Goal: Information Seeking & Learning: Learn about a topic

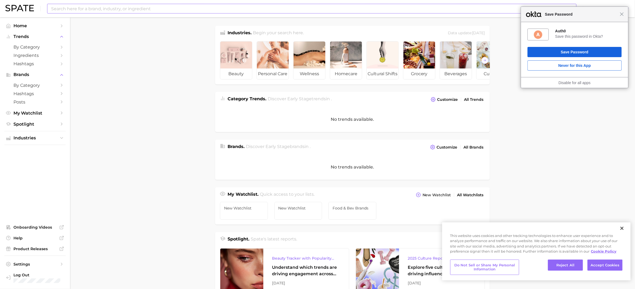
click at [106, 11] on input at bounding box center [301, 8] width 501 height 9
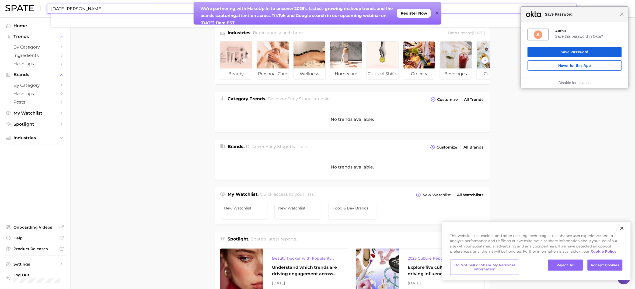
type input "[DATE][PERSON_NAME]"
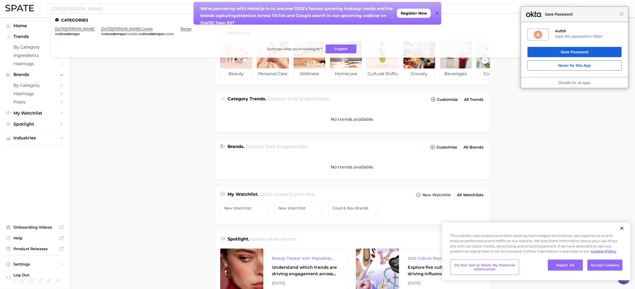
click at [436, 11] on icon at bounding box center [437, 13] width 3 height 4
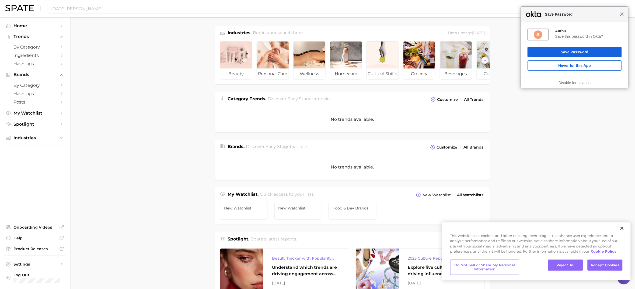
click at [621, 16] on span "Close" at bounding box center [622, 14] width 4 height 4
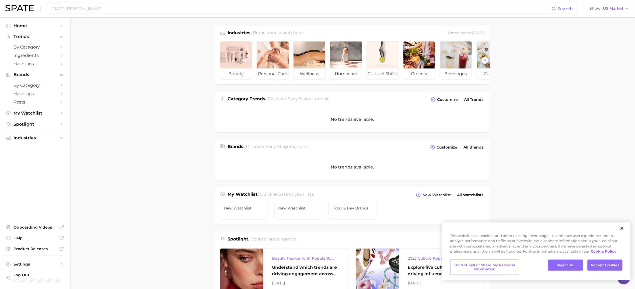
click at [181, 18] on main "Industries. Begin your search here. Data update: [DATE] beauty personal care we…" at bounding box center [352, 214] width 565 height 395
click at [180, 13] on div "[DATE][PERSON_NAME] Search" at bounding box center [311, 9] width 529 height 10
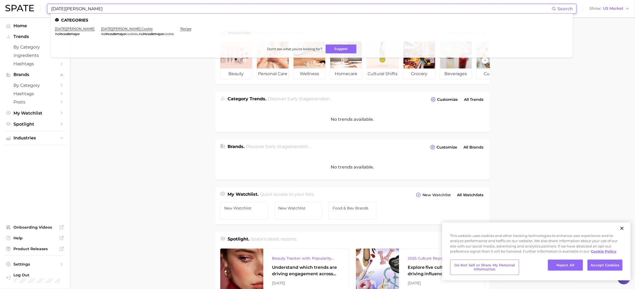
click at [180, 10] on input "[DATE][PERSON_NAME]" at bounding box center [301, 8] width 501 height 9
click at [74, 27] on link "[DATE][PERSON_NAME]" at bounding box center [75, 29] width 40 height 4
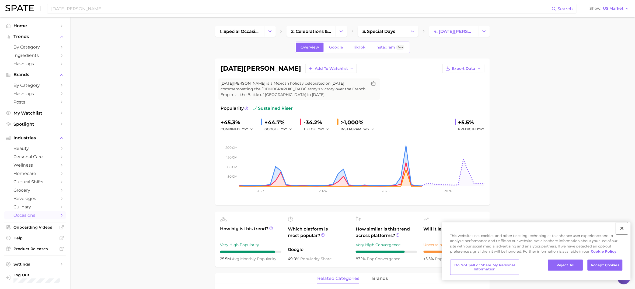
click at [623, 228] on button "Close" at bounding box center [622, 228] width 12 height 12
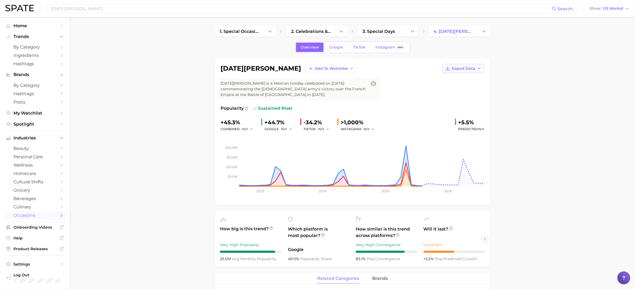
click at [476, 73] on button "Export Data" at bounding box center [463, 68] width 42 height 9
click at [468, 93] on button "Time Series Image" at bounding box center [454, 88] width 59 height 10
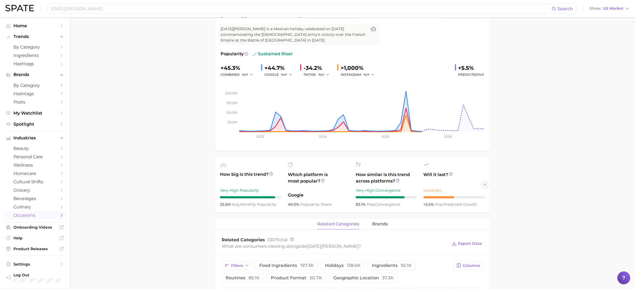
scroll to position [58, 0]
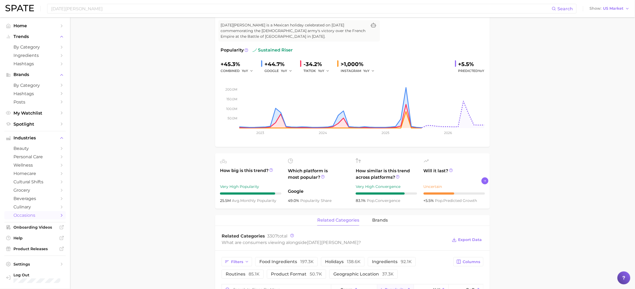
click at [485, 183] on icon "Scroll Right" at bounding box center [484, 181] width 3 height 4
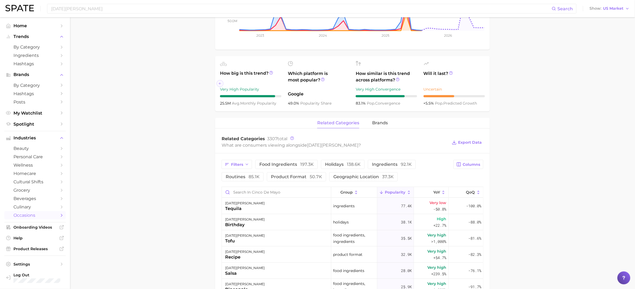
scroll to position [156, 0]
click at [391, 128] on div "related categories brands" at bounding box center [352, 122] width 275 height 11
click at [384, 124] on span "brands" at bounding box center [380, 122] width 16 height 5
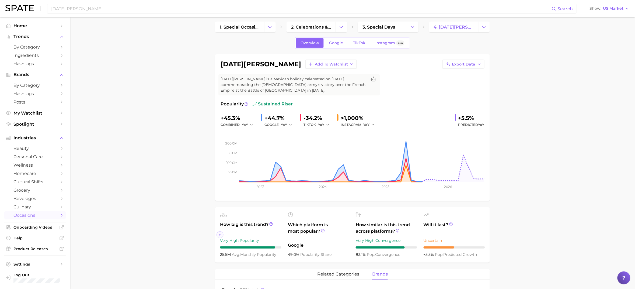
scroll to position [0, 0]
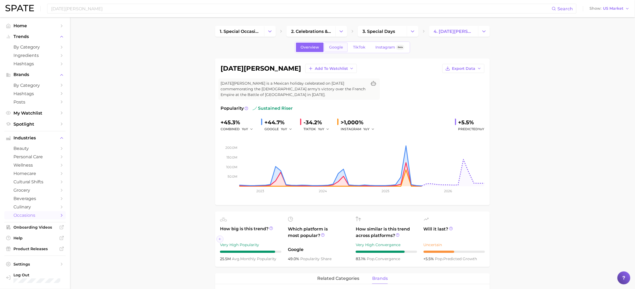
click at [334, 50] on span "Google" at bounding box center [336, 47] width 14 height 5
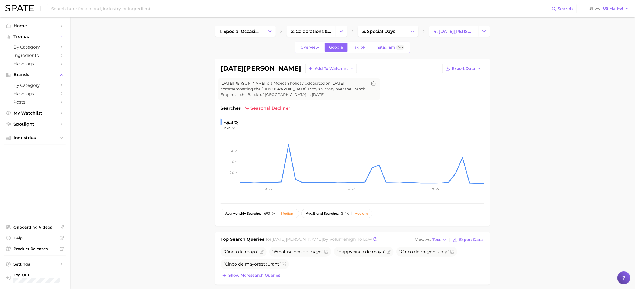
click at [276, 97] on span "[DATE][PERSON_NAME] is a Mexican holiday celebrated on [DATE] commemorating the…" at bounding box center [294, 89] width 147 height 17
click at [301, 50] on span "Overview" at bounding box center [310, 47] width 19 height 5
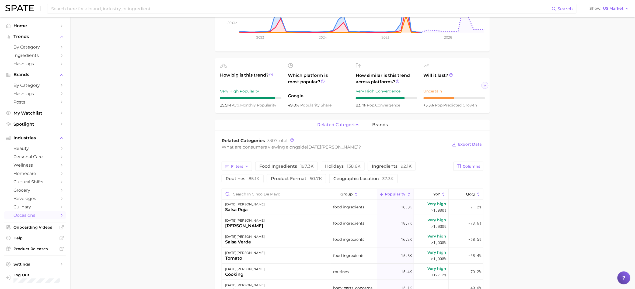
scroll to position [155, 0]
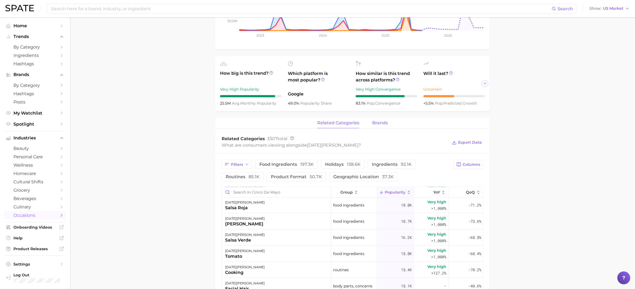
click at [384, 128] on button "brands" at bounding box center [380, 123] width 16 height 11
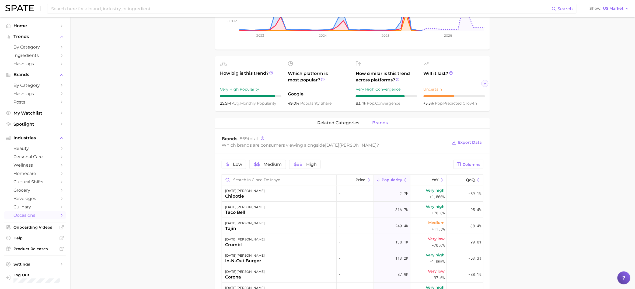
click at [289, 149] on div "Which brands are consumers viewing alongside [DATE][PERSON_NAME] ?" at bounding box center [335, 144] width 226 height 7
copy div "Which brands are consumers viewing alongside [DATE][PERSON_NAME] ? Export Data"
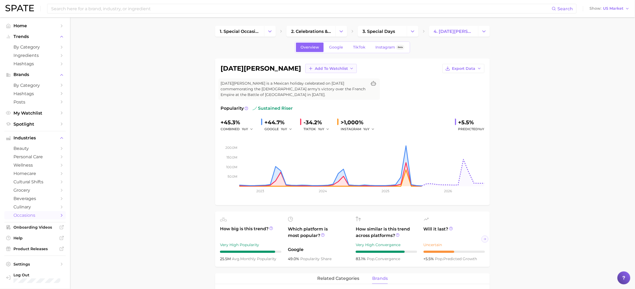
click at [319, 73] on button "Add to Watchlist" at bounding box center [330, 68] width 51 height 9
